Goal: Navigation & Orientation: Find specific page/section

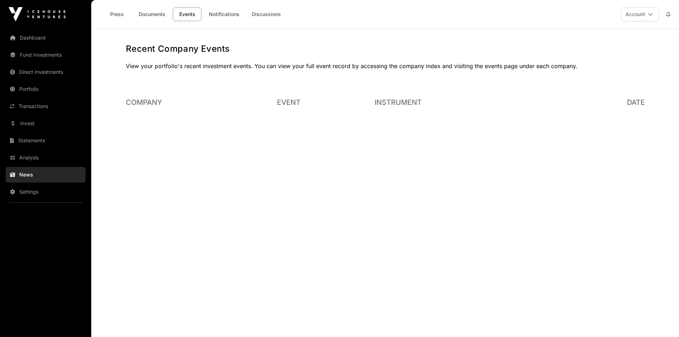
click at [155, 14] on link "Documents" at bounding box center [152, 14] width 36 height 14
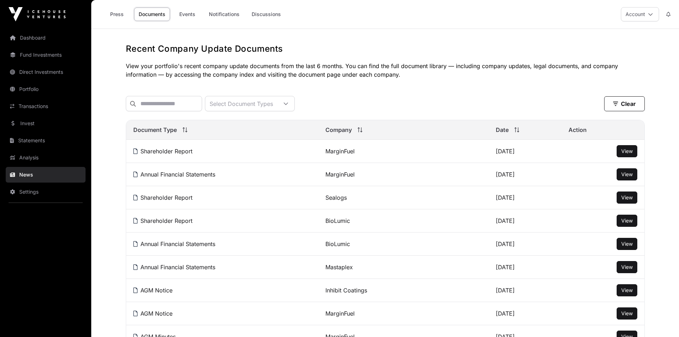
click at [36, 107] on link "Transactions" at bounding box center [46, 106] width 80 height 16
click at [16, 127] on link "Invest" at bounding box center [46, 124] width 80 height 16
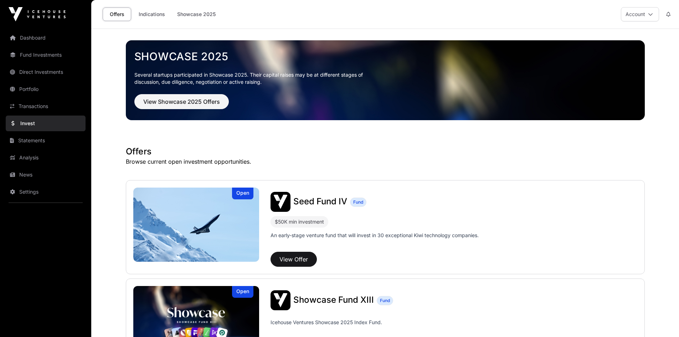
click at [39, 103] on link "Transactions" at bounding box center [46, 106] width 80 height 16
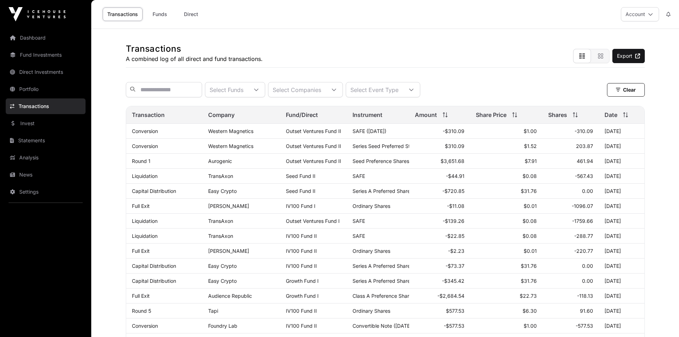
click at [28, 35] on link "Dashboard" at bounding box center [46, 38] width 80 height 16
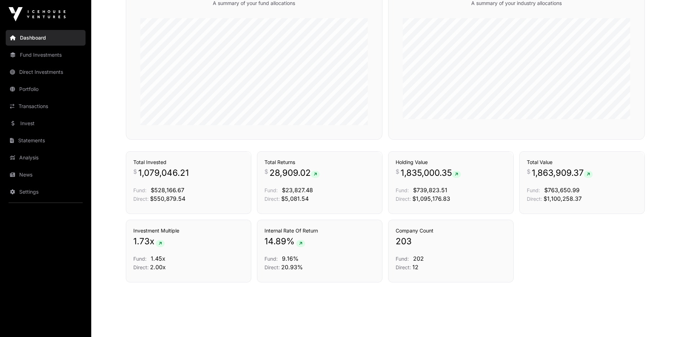
scroll to position [444, 0]
